Goal: Check status

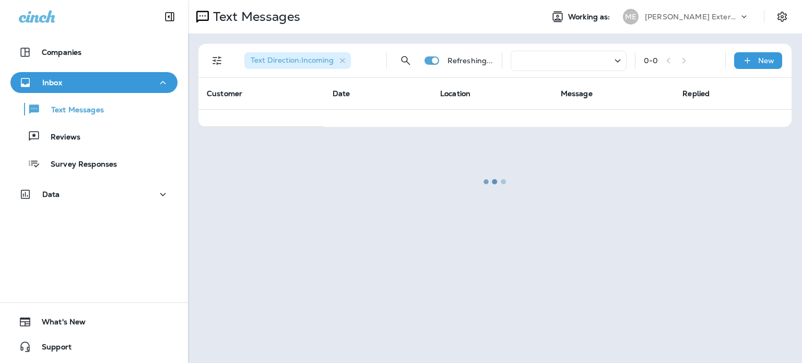
click at [388, 157] on div at bounding box center [495, 181] width 612 height 361
